Goal: Check status

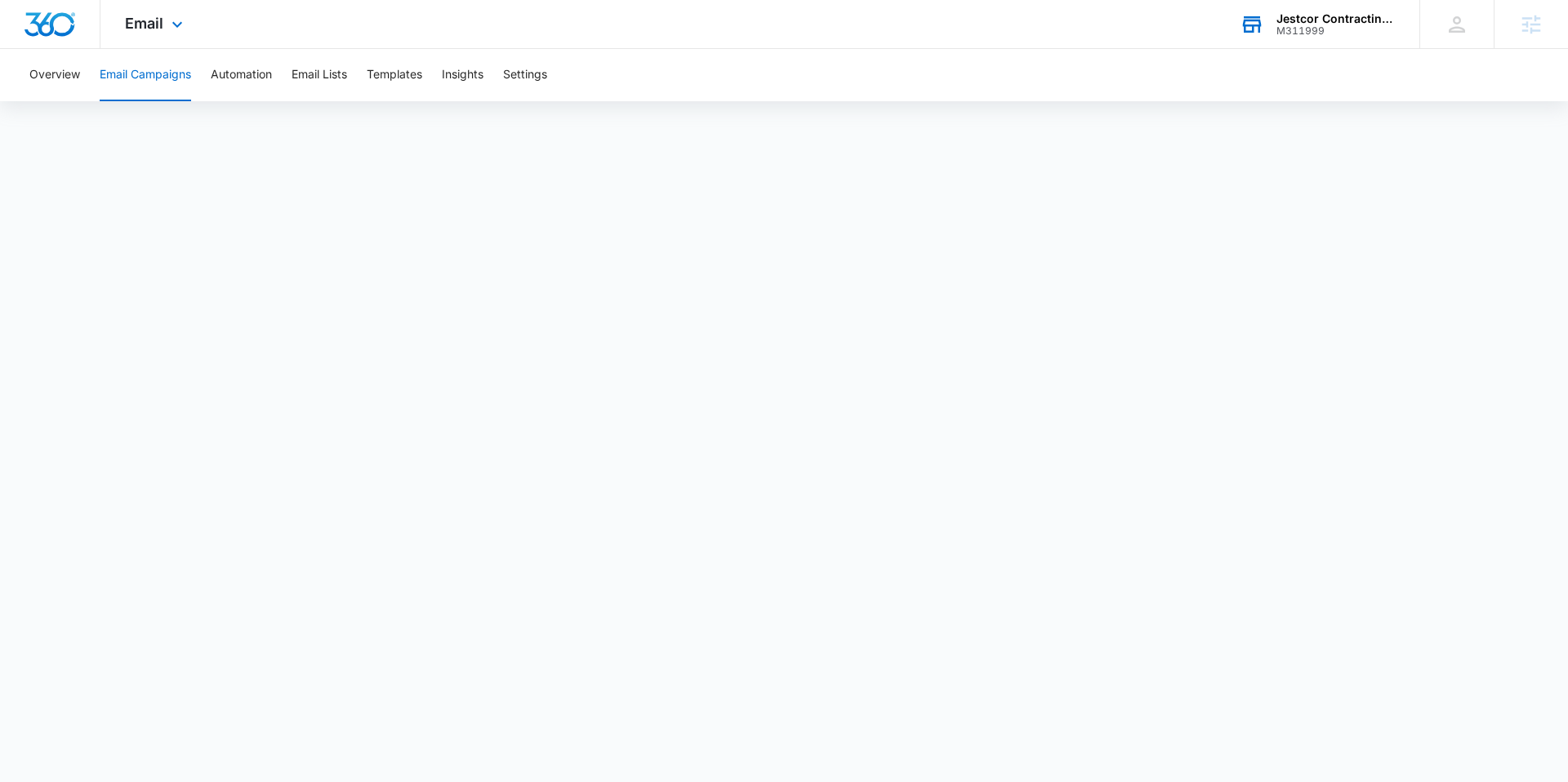
click at [1311, 22] on div "Jestcor Contracting, inc." at bounding box center [1336, 18] width 119 height 13
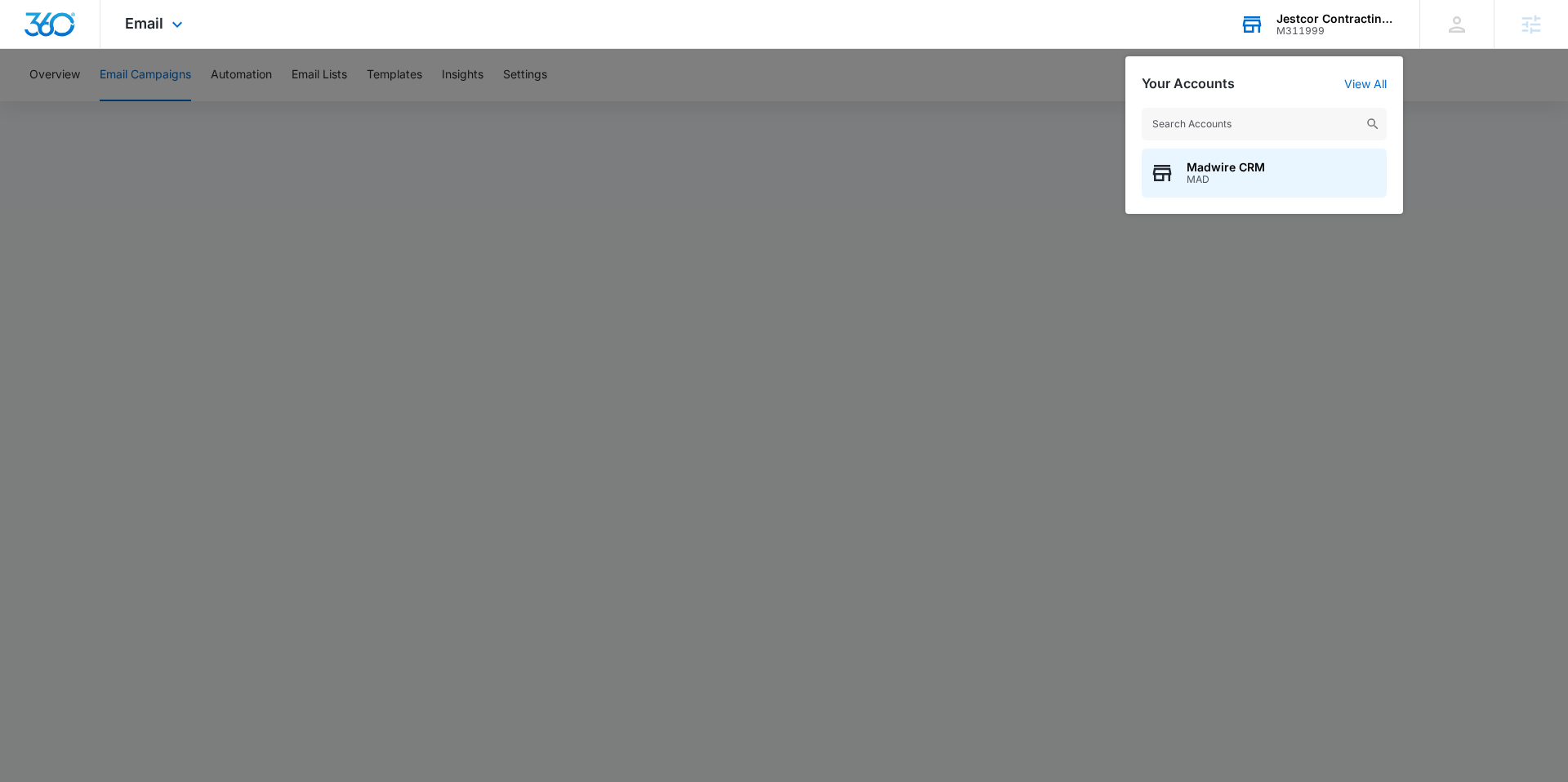
click at [1211, 125] on input "text" at bounding box center [1264, 125] width 245 height 33
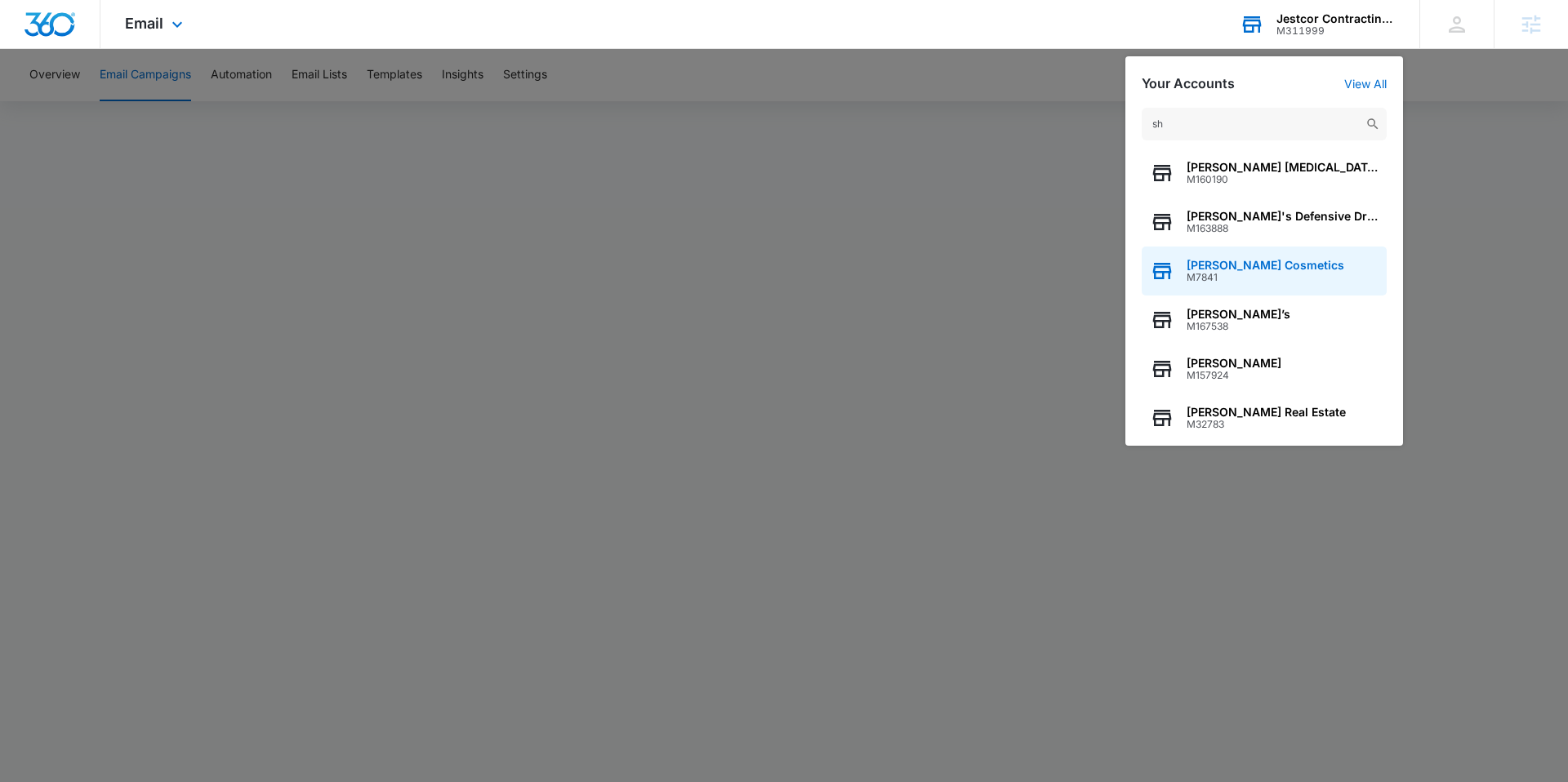
type input "s"
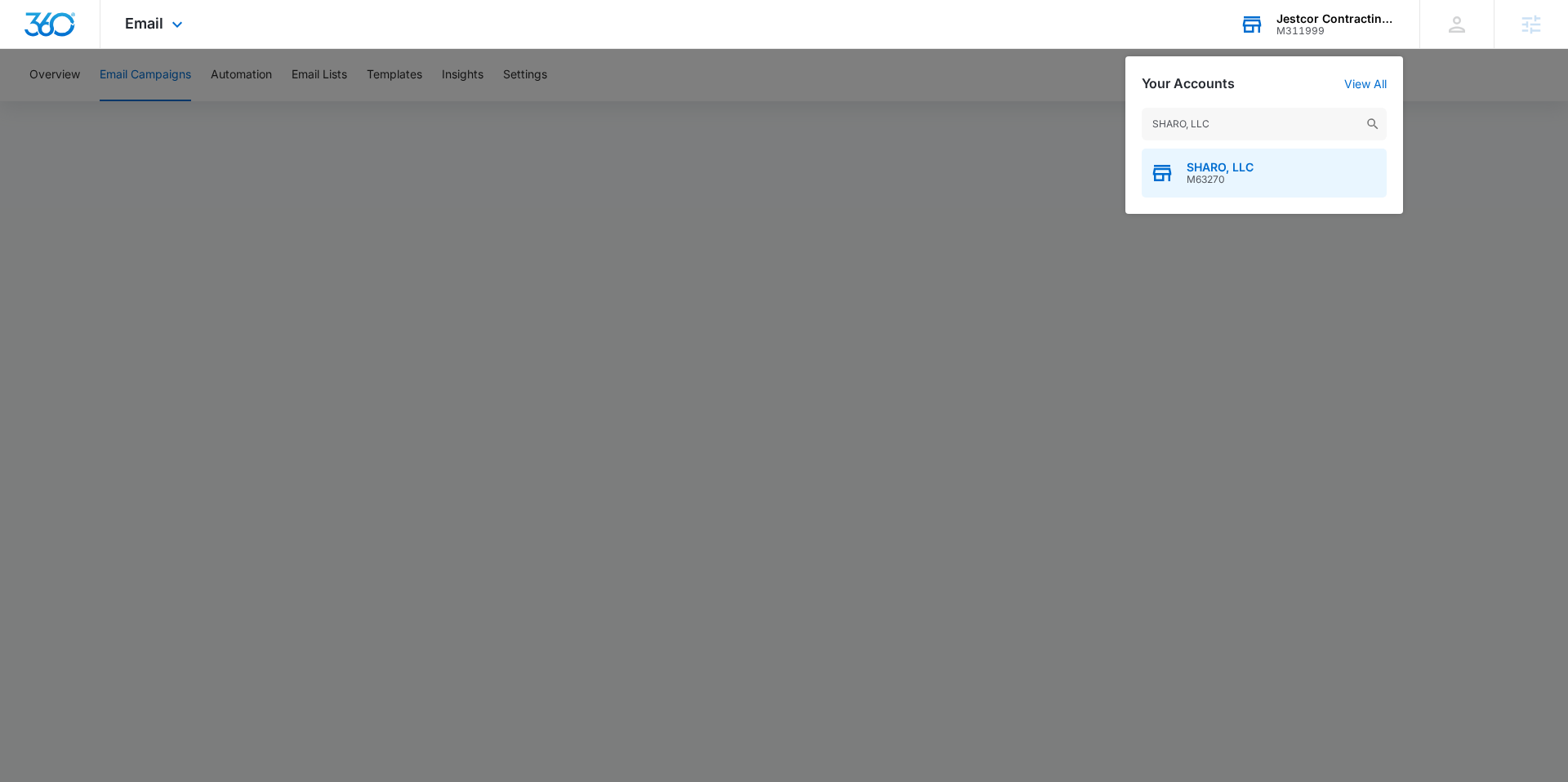
type input "SHARO, LLC"
click at [1224, 163] on span "SHARO, LLC" at bounding box center [1220, 167] width 67 height 13
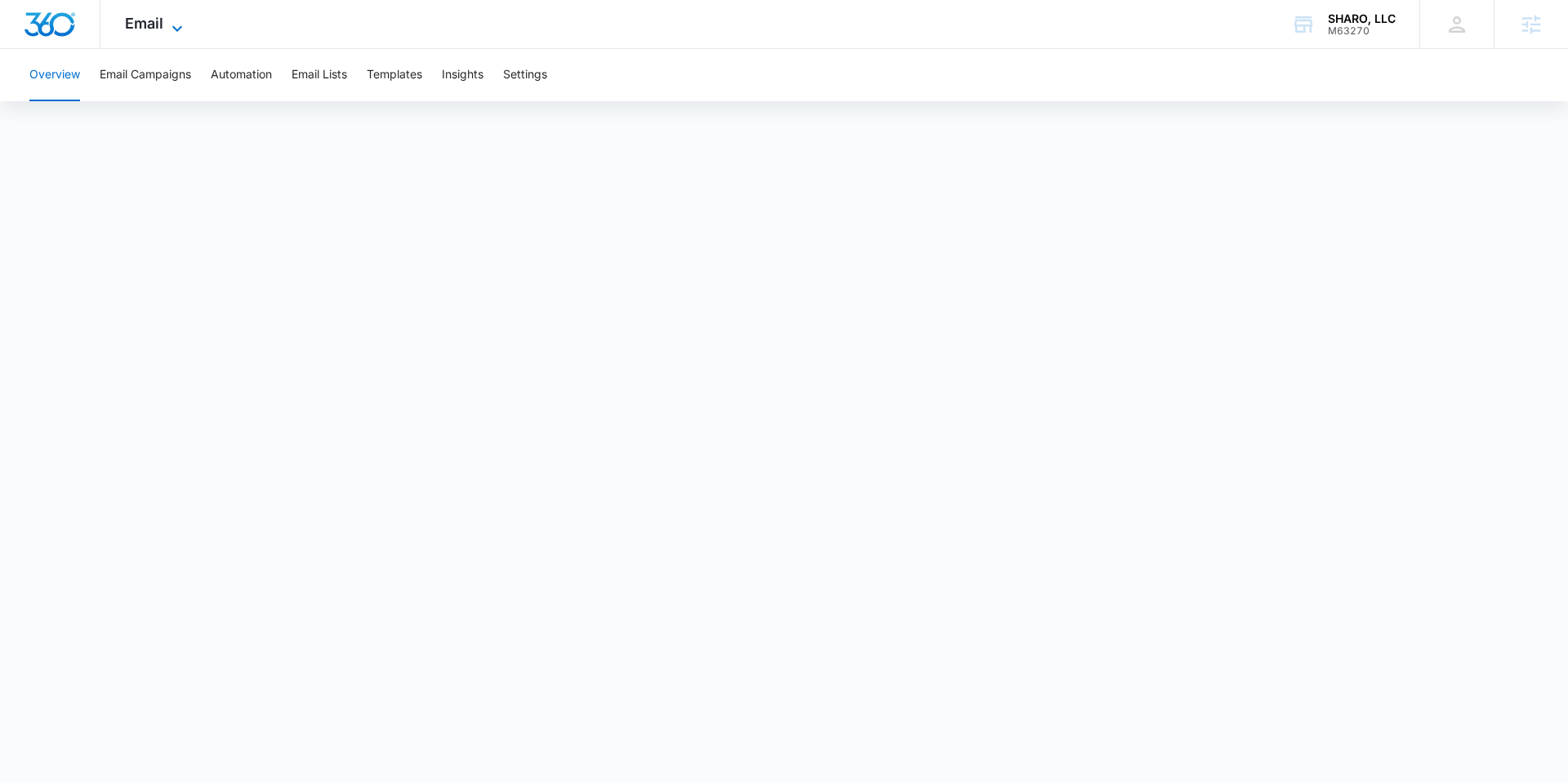
click at [152, 17] on span "Email" at bounding box center [144, 24] width 38 height 17
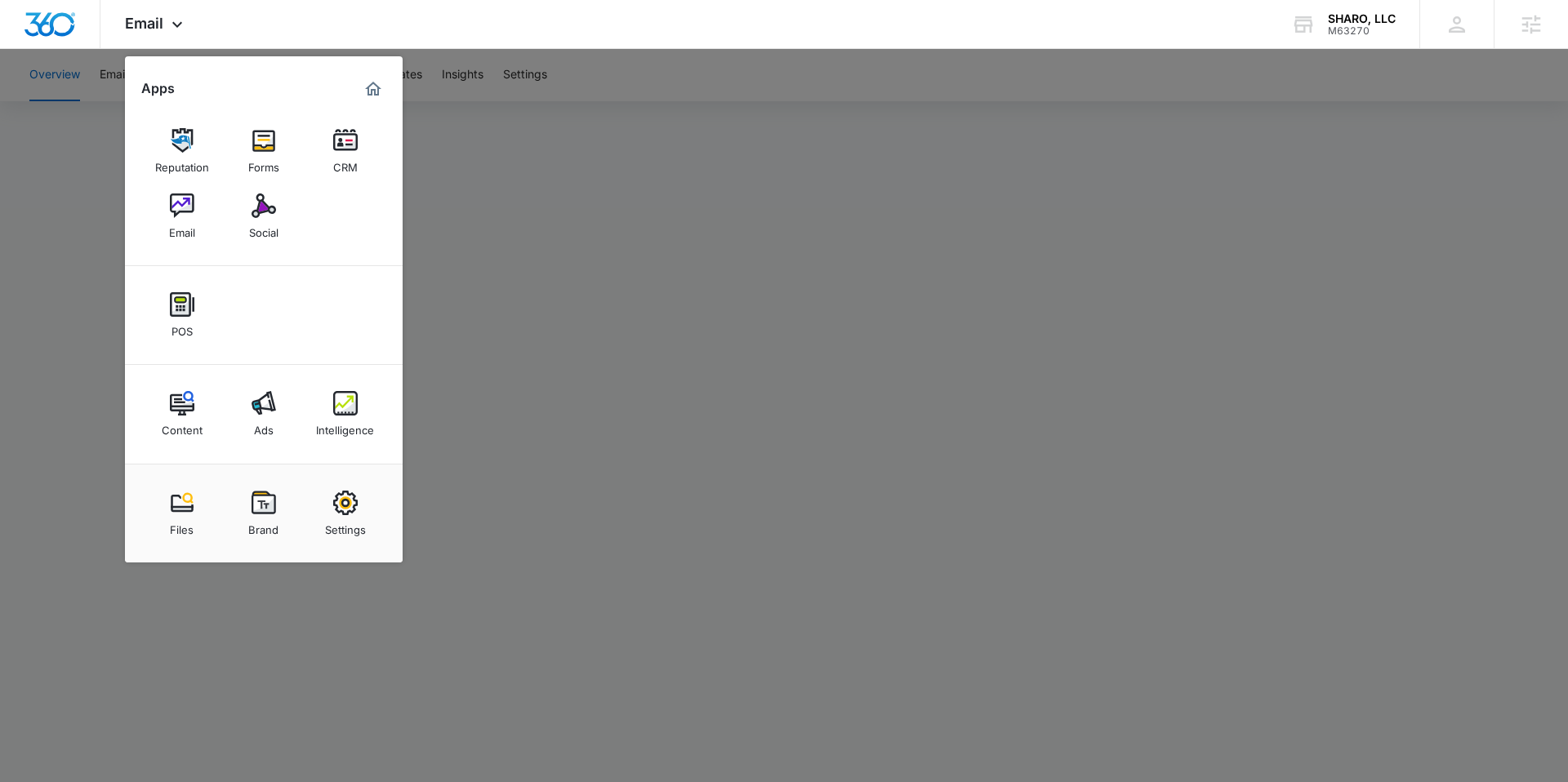
click at [262, 407] on img at bounding box center [264, 403] width 24 height 24
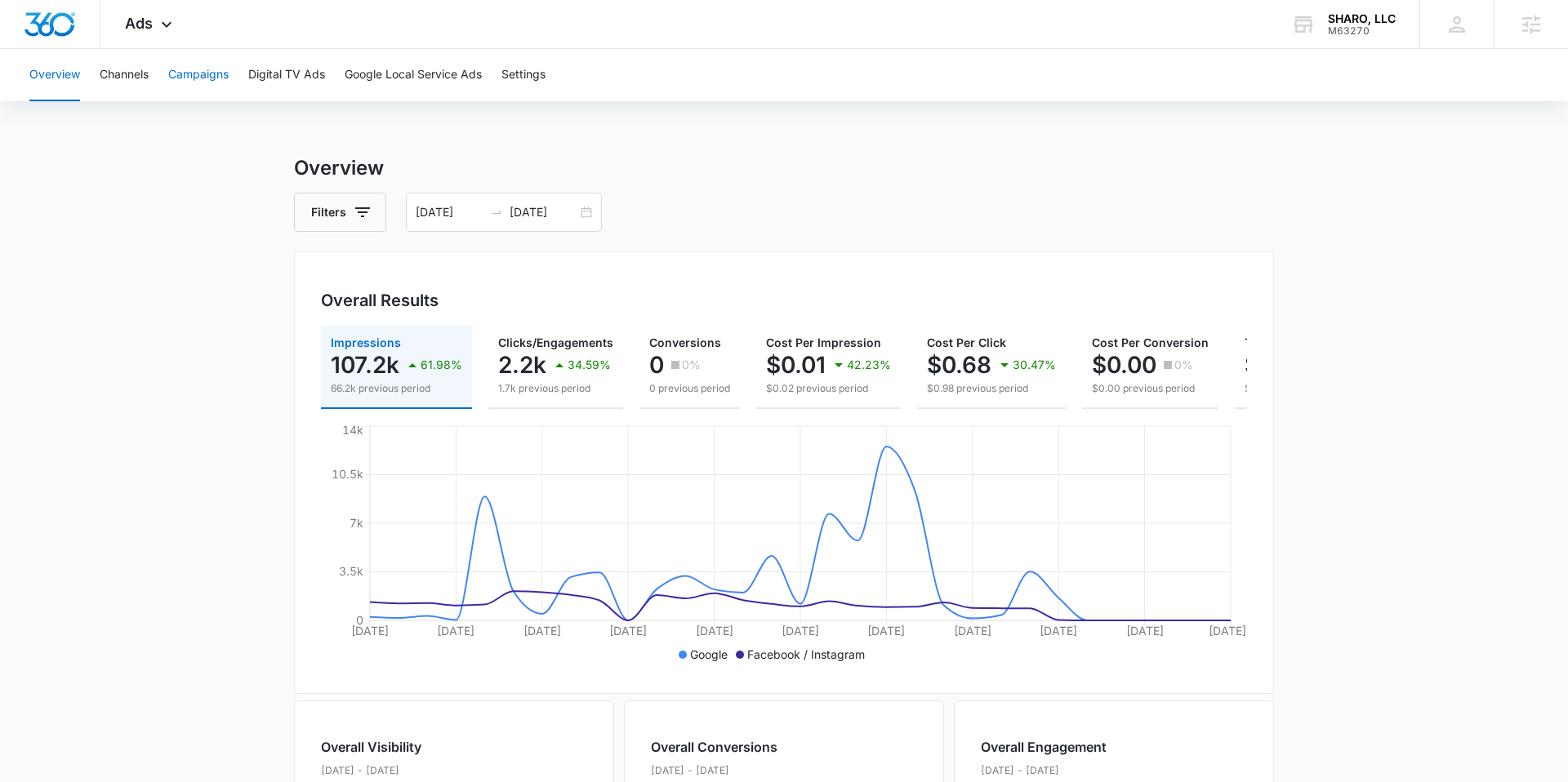
click at [196, 70] on button "Campaigns" at bounding box center [198, 75] width 60 height 52
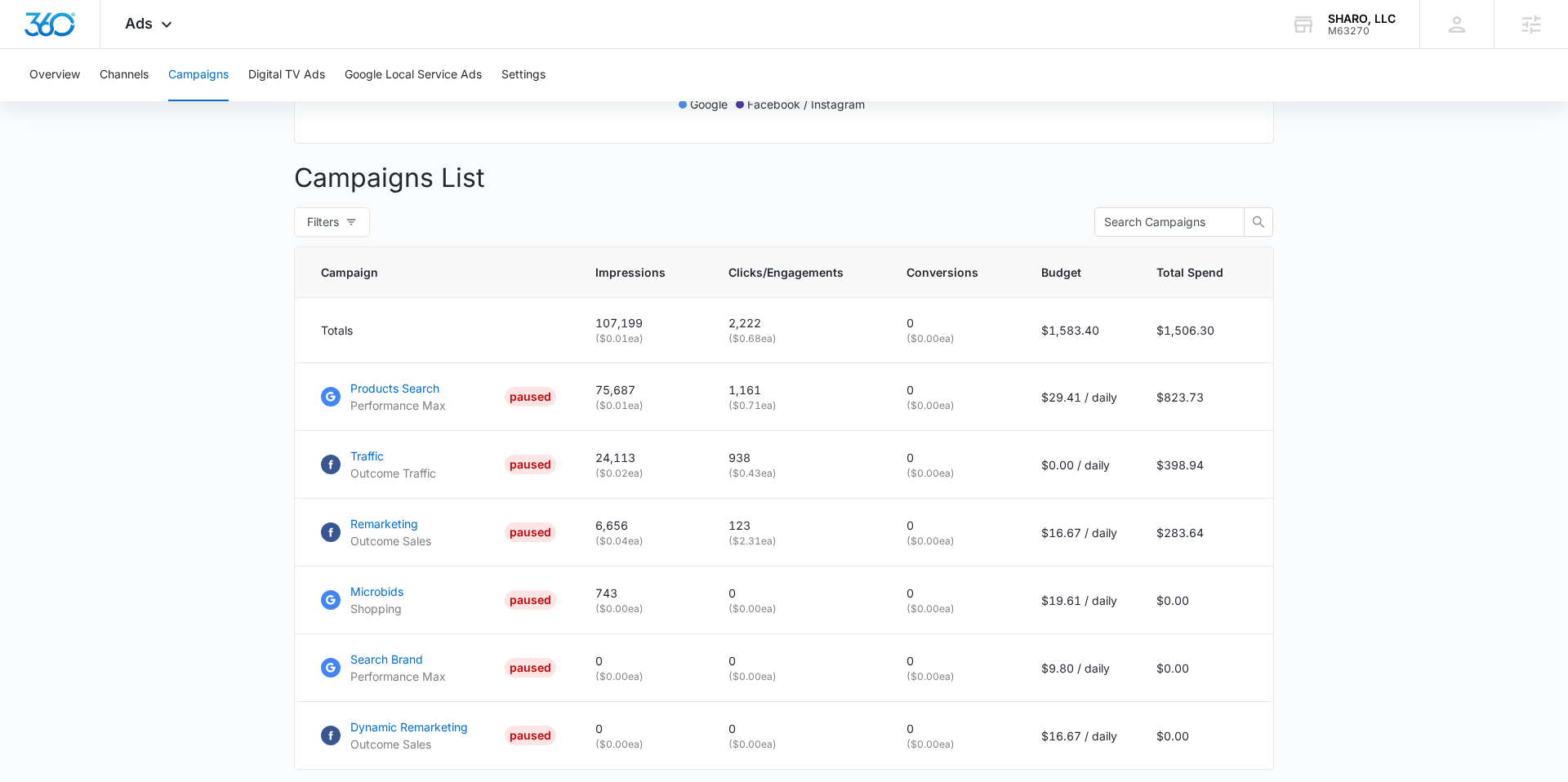
scroll to position [553, 0]
click at [375, 522] on p "Remarketing" at bounding box center [390, 522] width 81 height 17
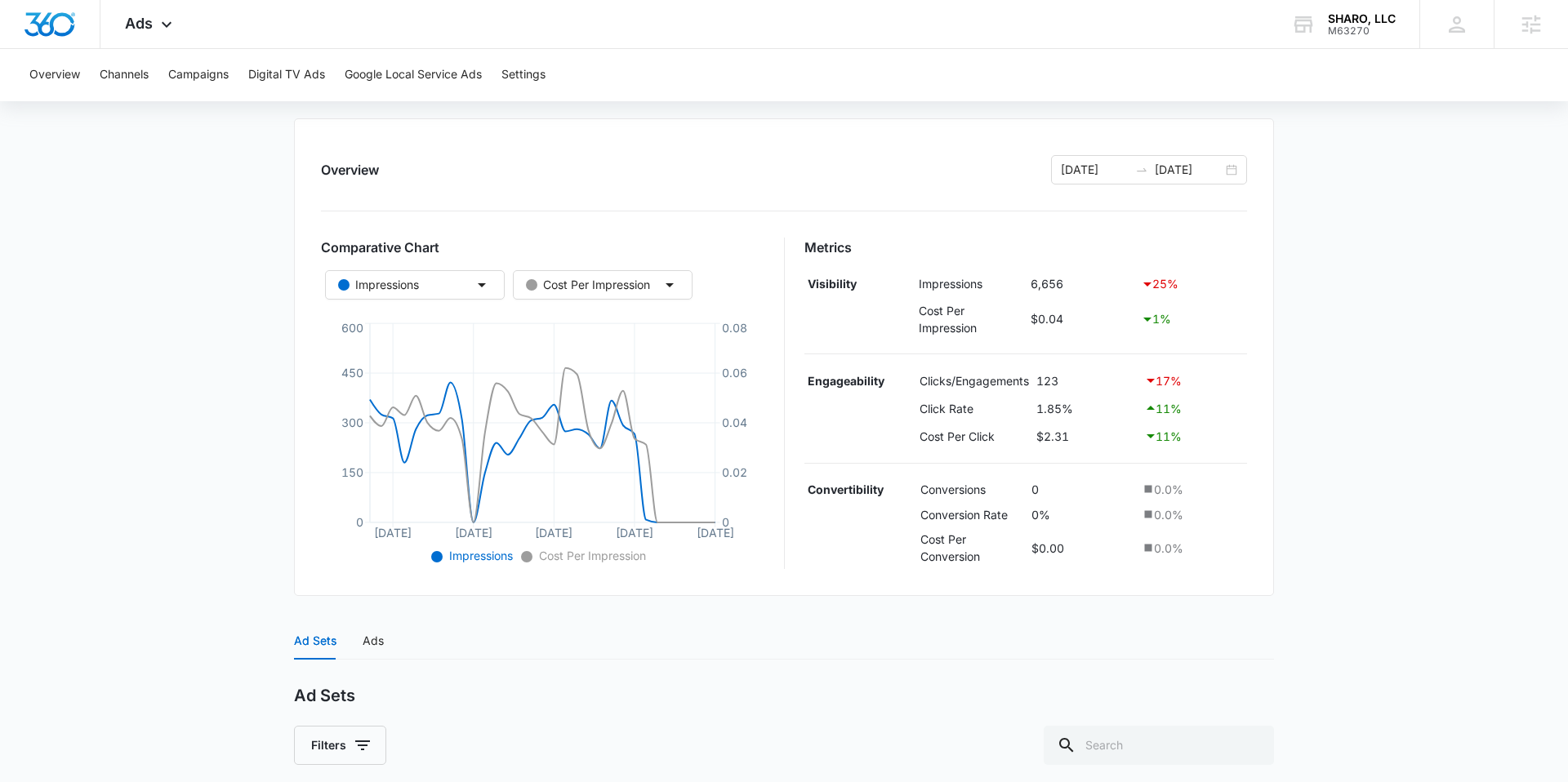
scroll to position [349, 0]
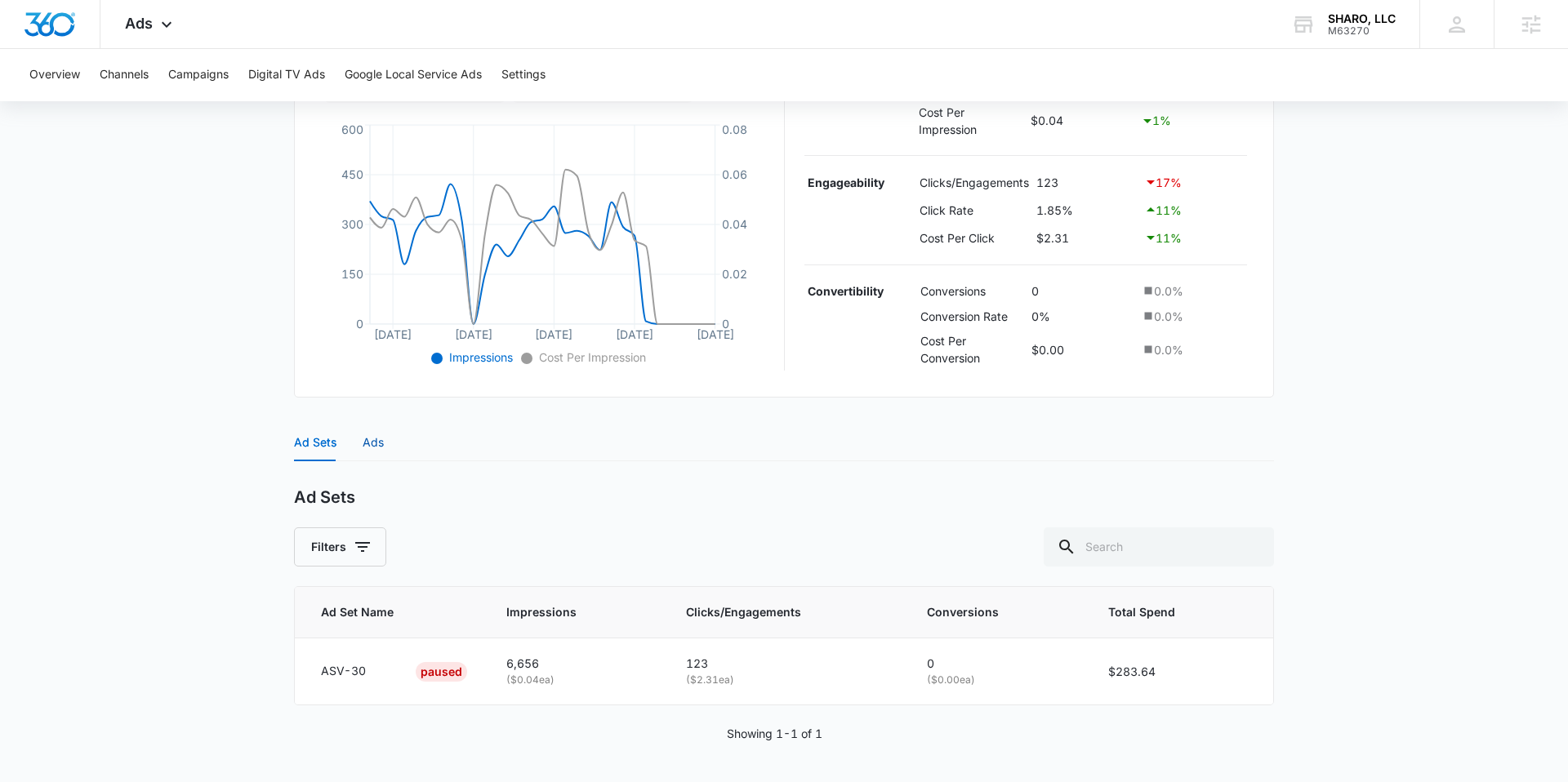
click at [382, 442] on div "Ads" at bounding box center [373, 442] width 21 height 18
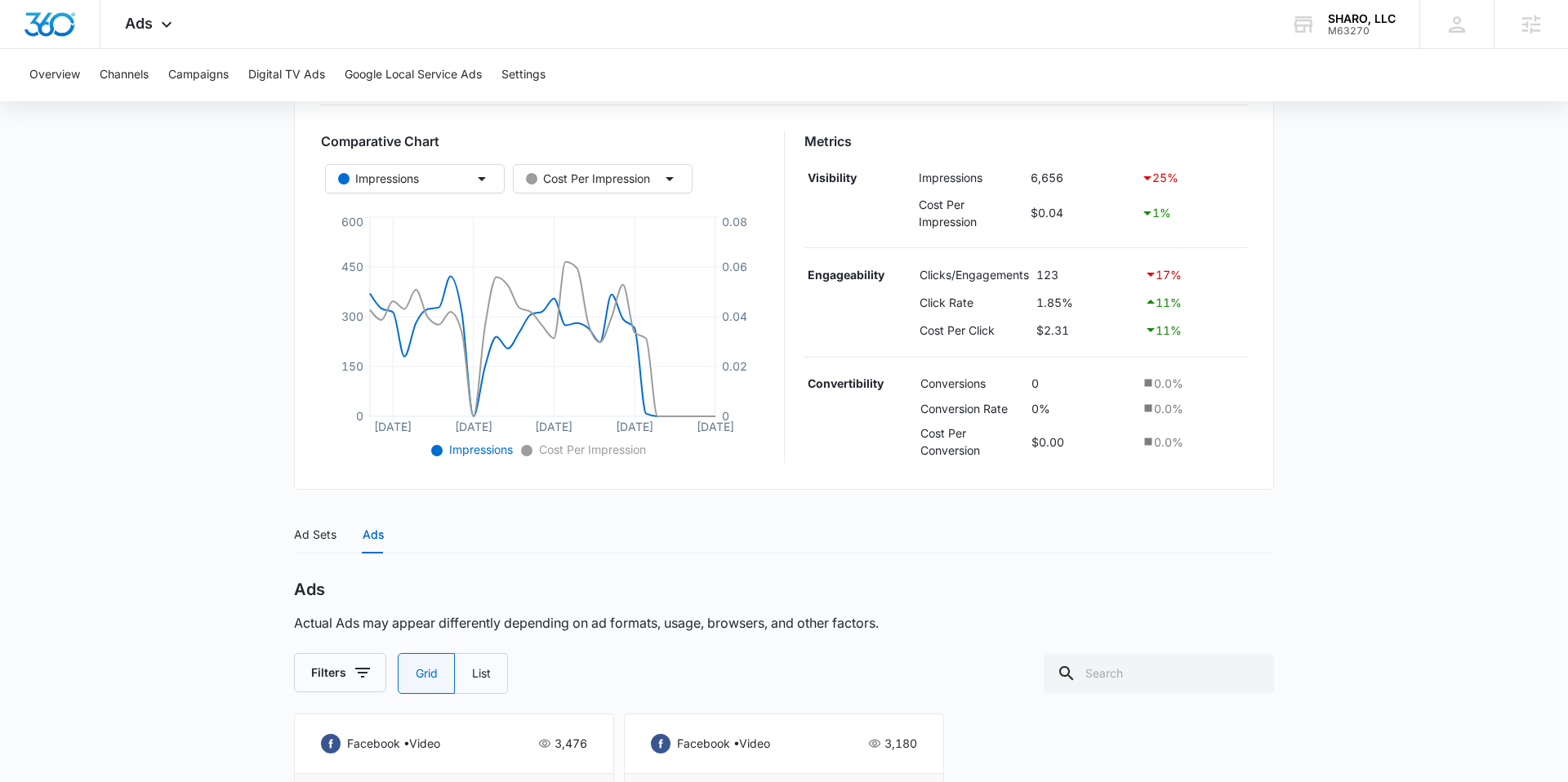
scroll to position [0, 0]
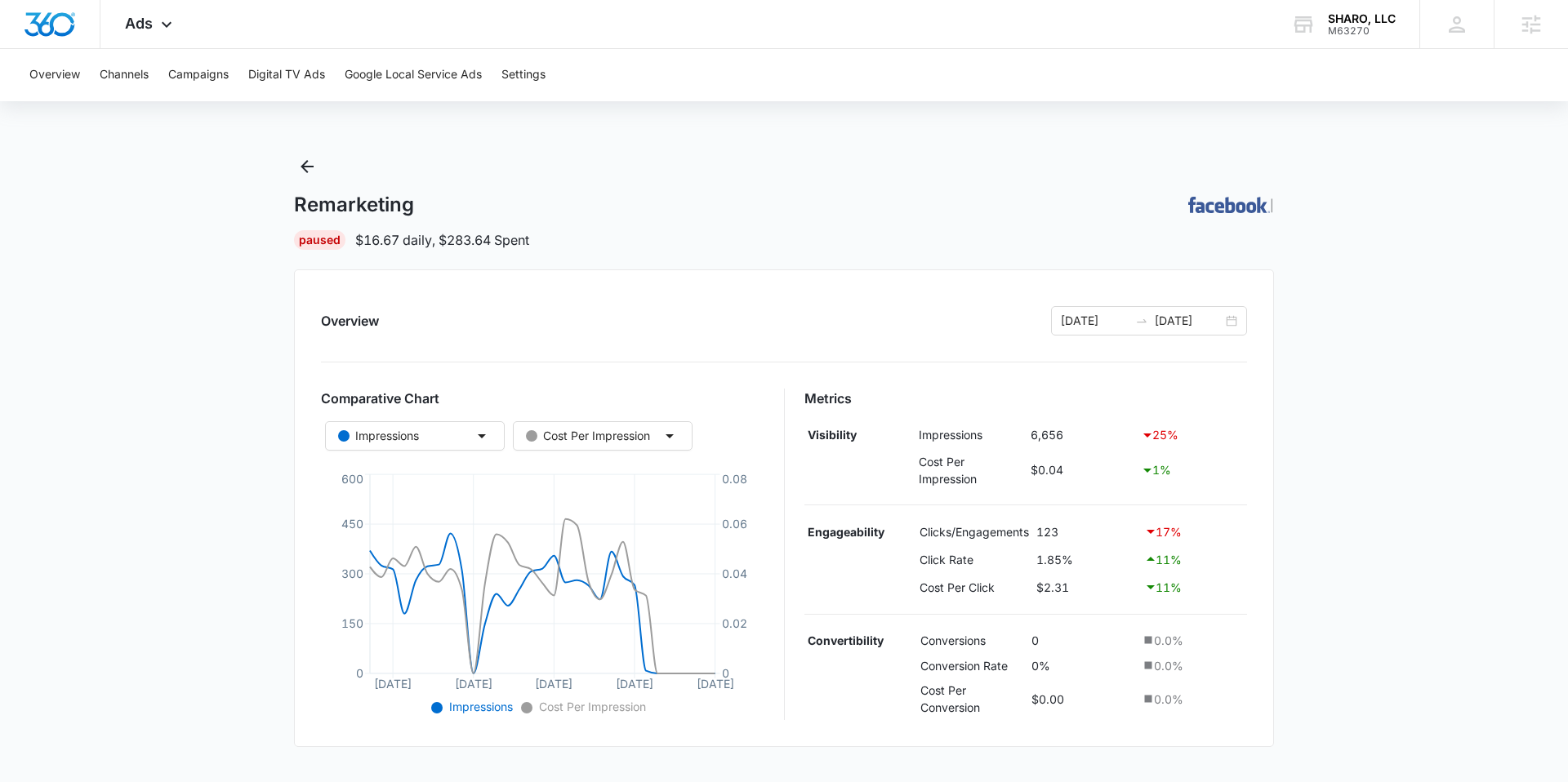
click at [314, 179] on div "Remarketing | Paused $16.67 daily , $283.64 Spent" at bounding box center [784, 201] width 980 height 97
click at [308, 171] on icon "Back" at bounding box center [307, 166] width 20 height 20
